Goal: Information Seeking & Learning: Learn about a topic

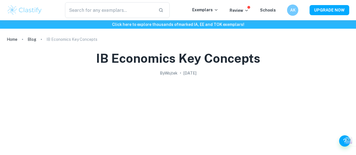
scroll to position [898, 0]
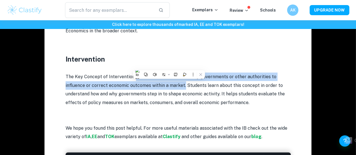
click at [224, 79] on p "The Key Concept of Intervention refers to the actions taken by governments or o…" at bounding box center [177, 90] width 225 height 34
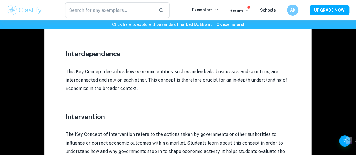
scroll to position [840, 0]
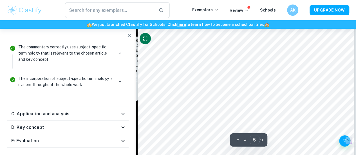
scroll to position [1137, 0]
click at [131, 33] on icon "button" at bounding box center [129, 35] width 7 height 7
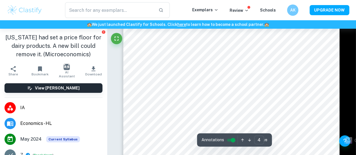
scroll to position [854, 0]
click at [37, 71] on icon "button" at bounding box center [40, 68] width 7 height 7
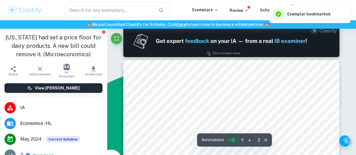
type input "1"
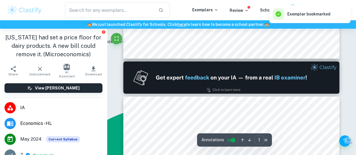
scroll to position [251, 0]
